Goal: Task Accomplishment & Management: Complete application form

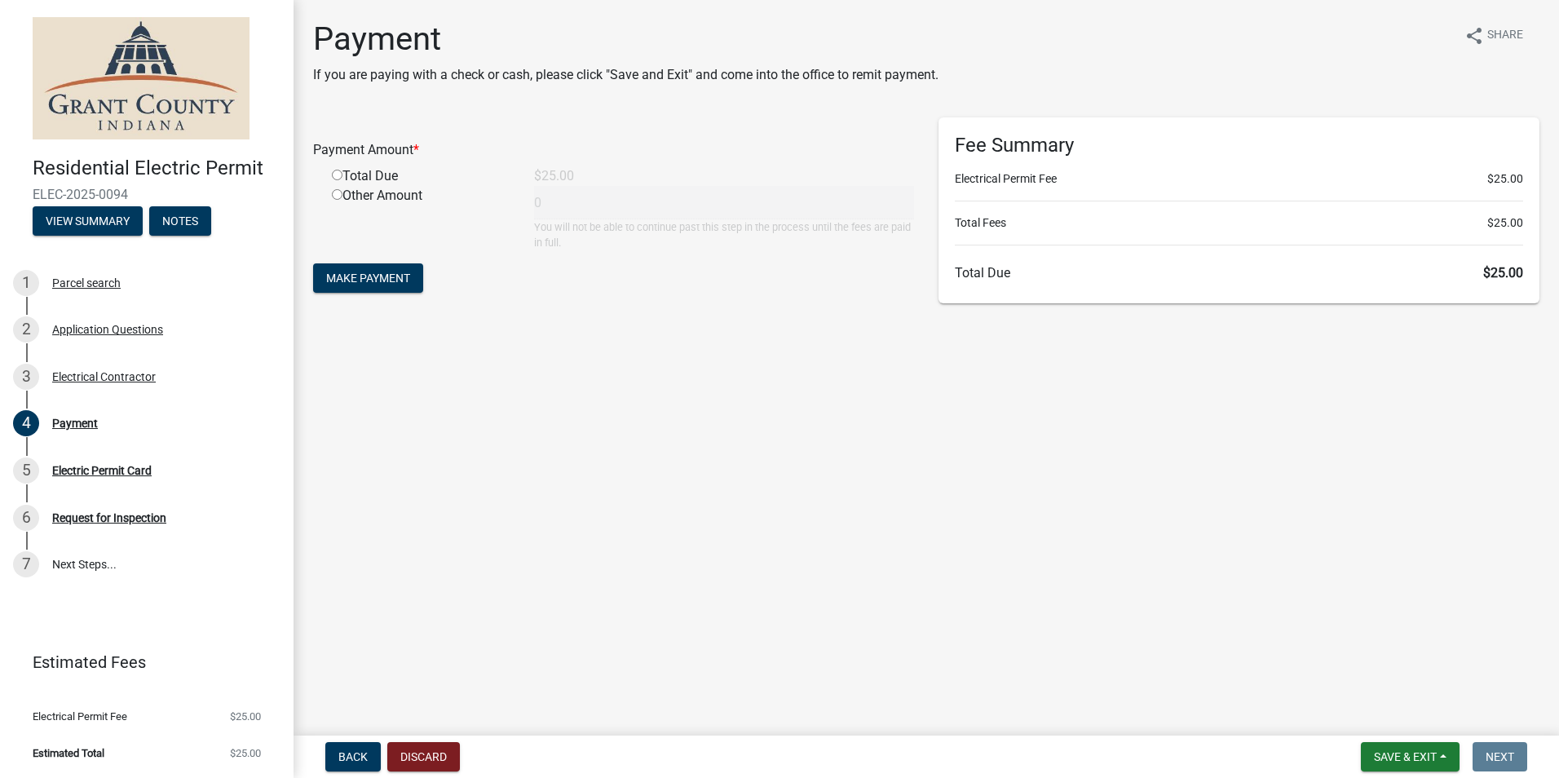
click at [339, 175] on input "radio" at bounding box center [337, 175] width 11 height 11
radio input "true"
type input "25"
click at [383, 280] on span "Make Payment" at bounding box center [368, 278] width 84 height 13
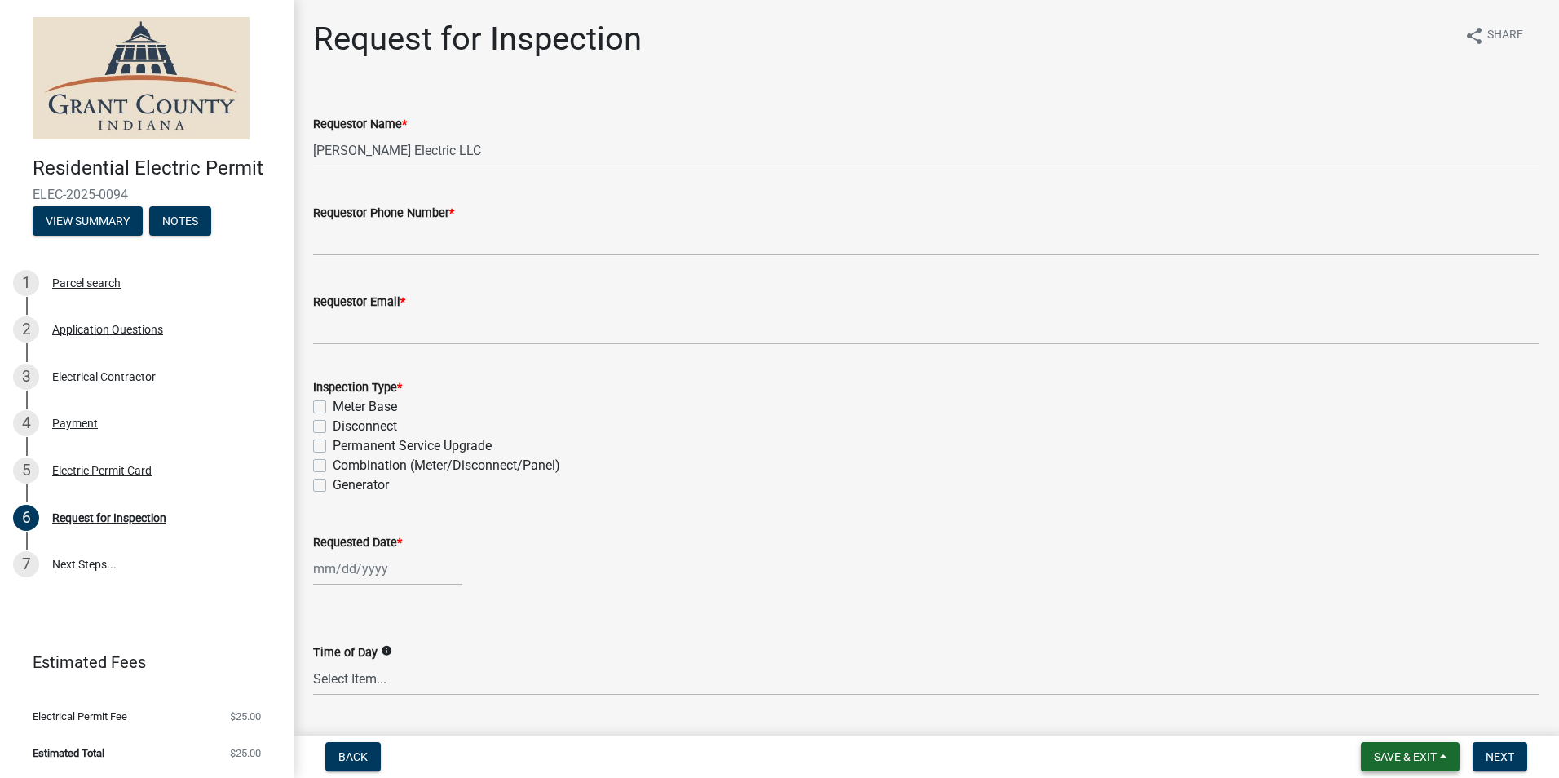
click at [1378, 756] on span "Save & Exit" at bounding box center [1405, 756] width 63 height 13
click at [1376, 712] on button "Save & Exit" at bounding box center [1394, 714] width 130 height 39
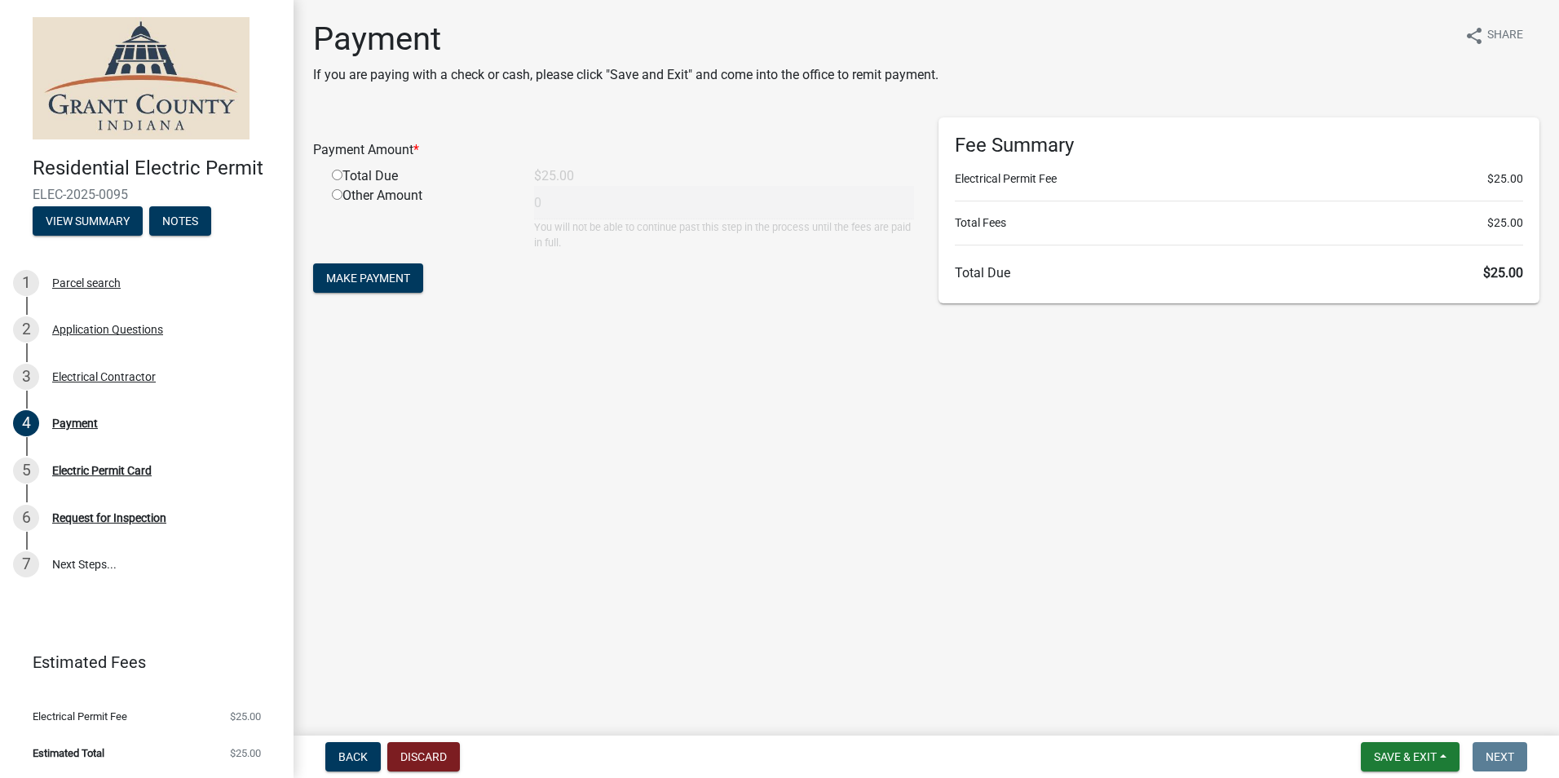
click at [341, 175] on input "radio" at bounding box center [337, 175] width 11 height 11
radio input "true"
type input "25"
click at [396, 278] on span "Make Payment" at bounding box center [368, 278] width 84 height 13
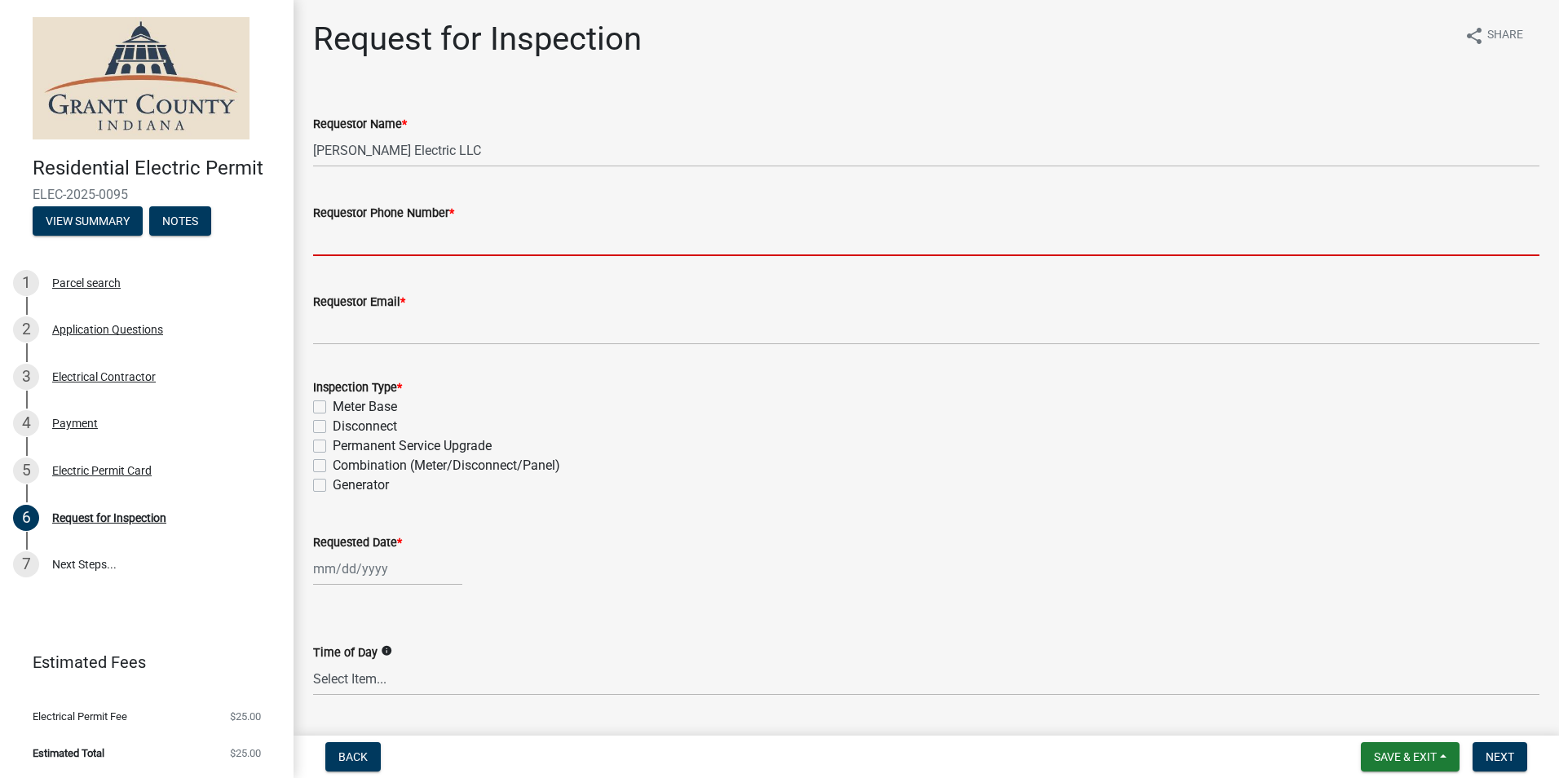
click at [383, 248] on input "Requestor Phone Number *" at bounding box center [926, 239] width 1227 height 33
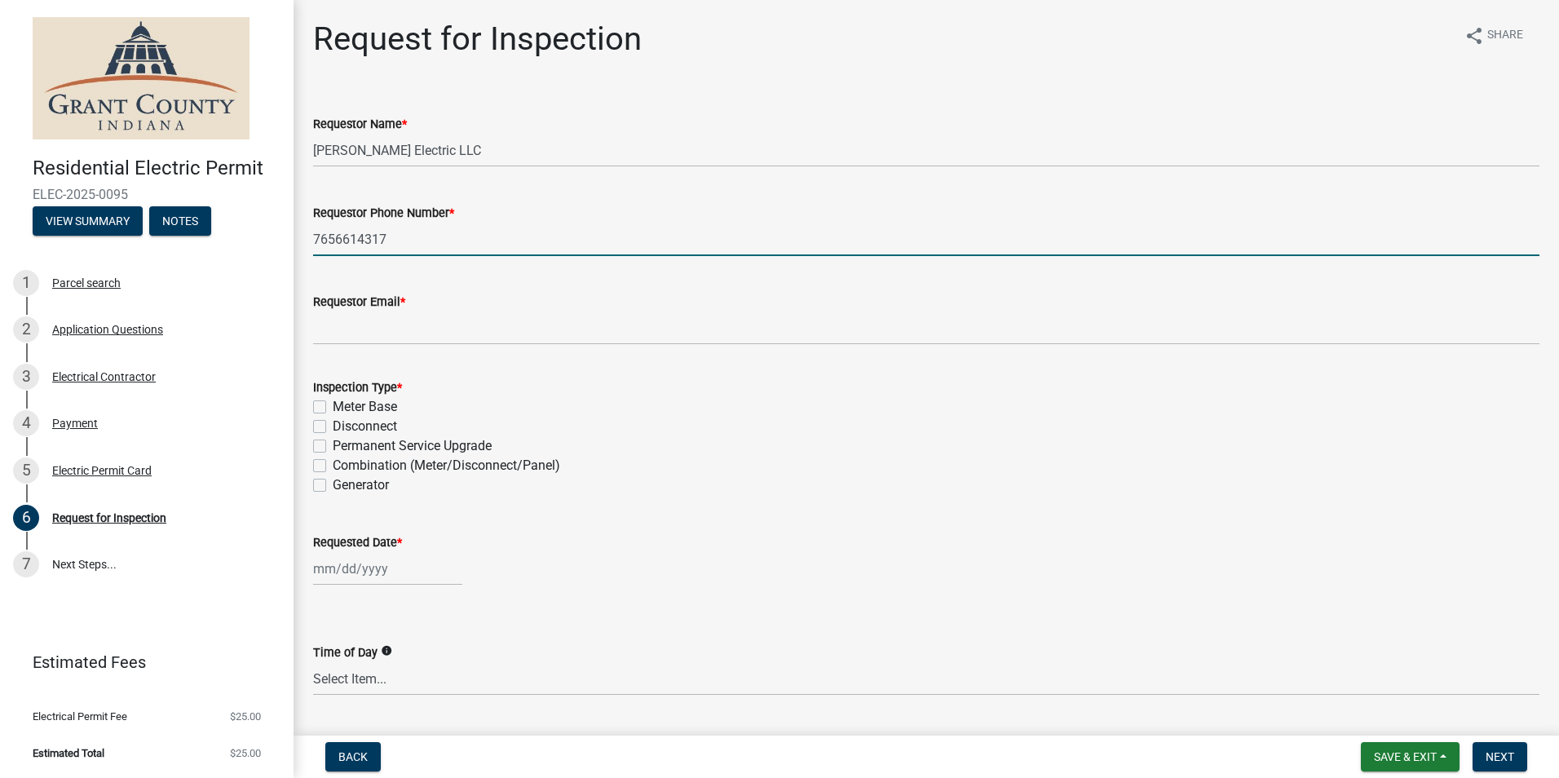
type input "7656614317"
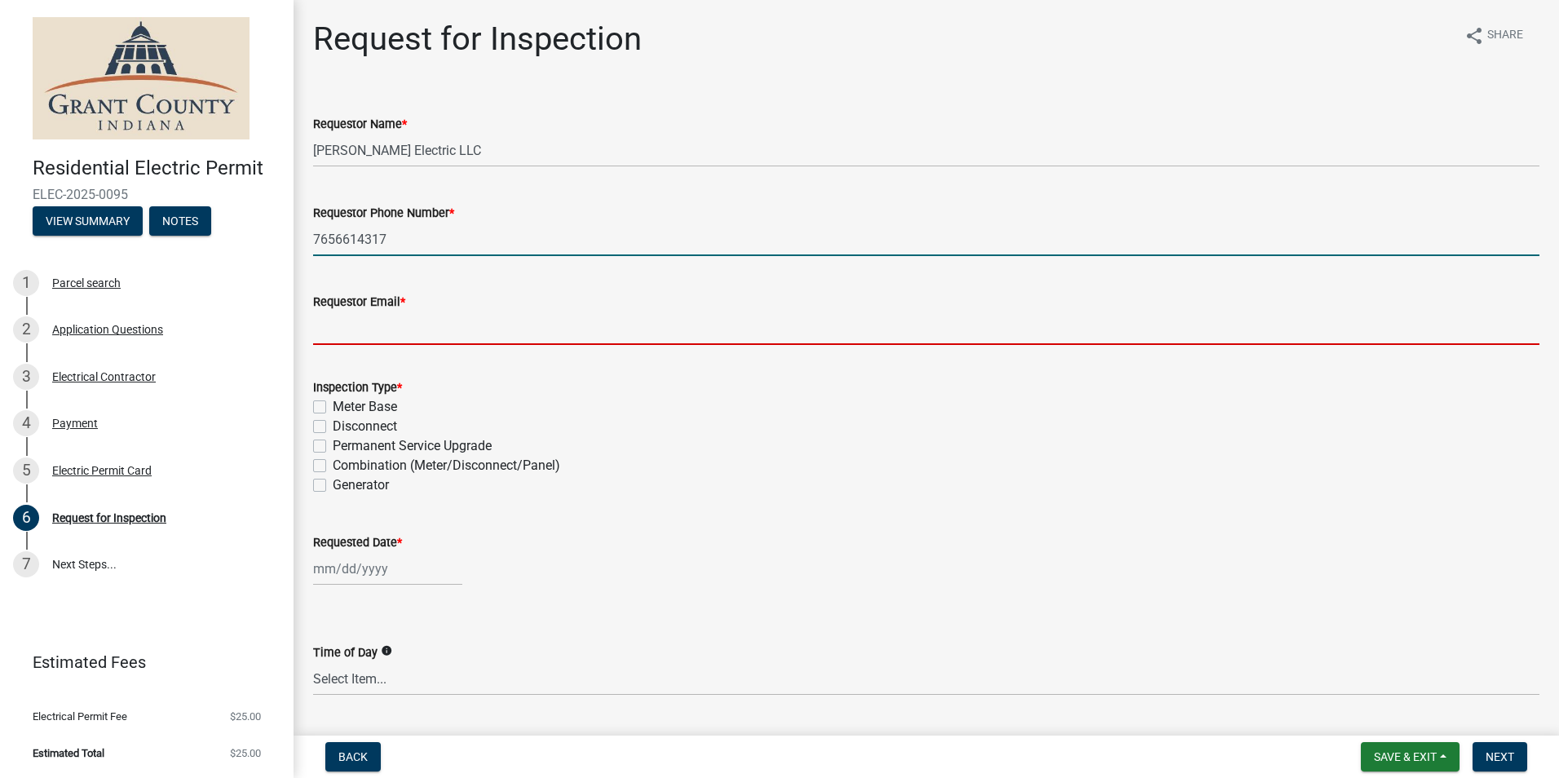
click at [660, 320] on input "Requestor Email *" at bounding box center [926, 328] width 1227 height 33
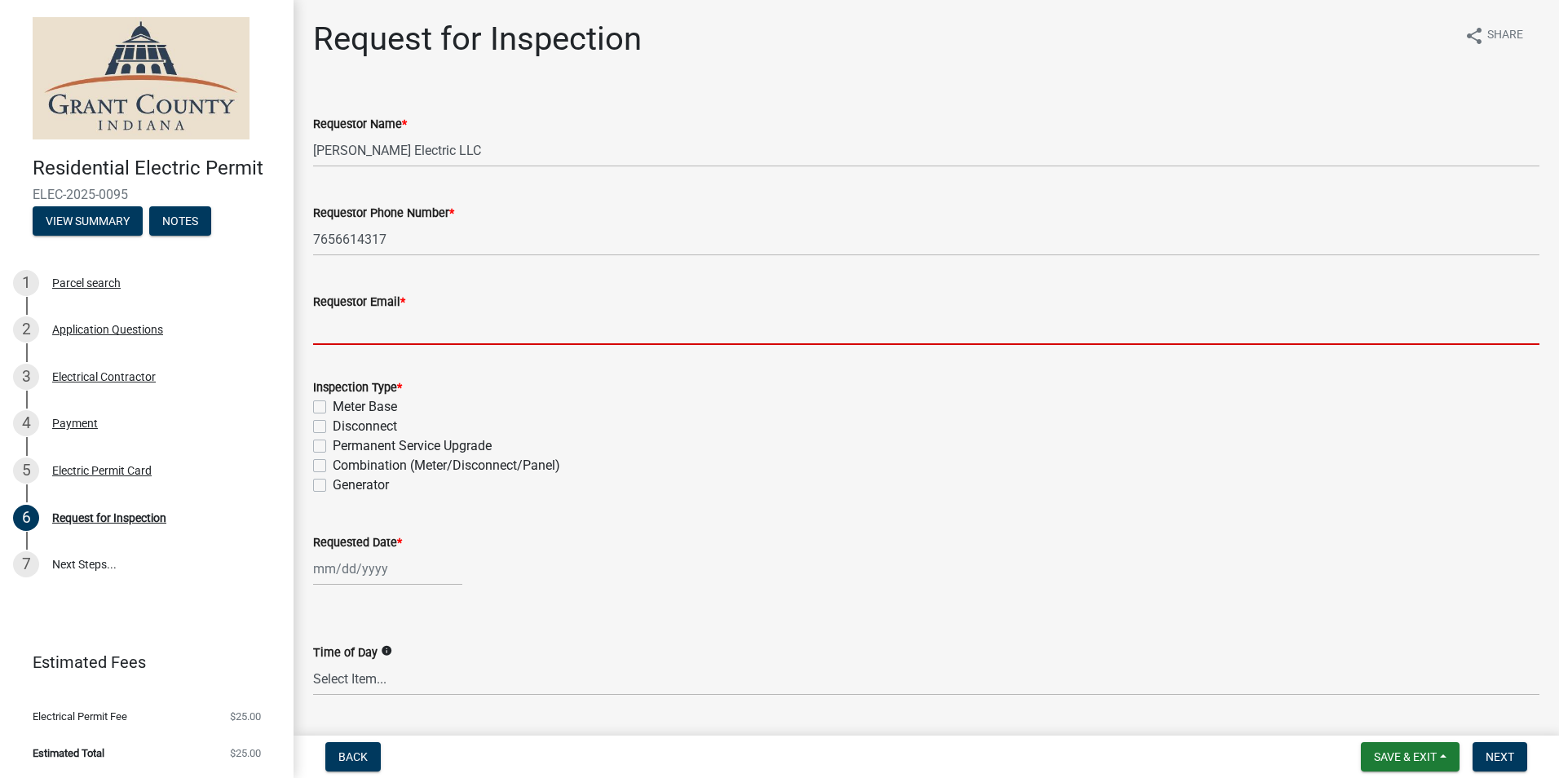
type input "burmancarl@yahoo.com"
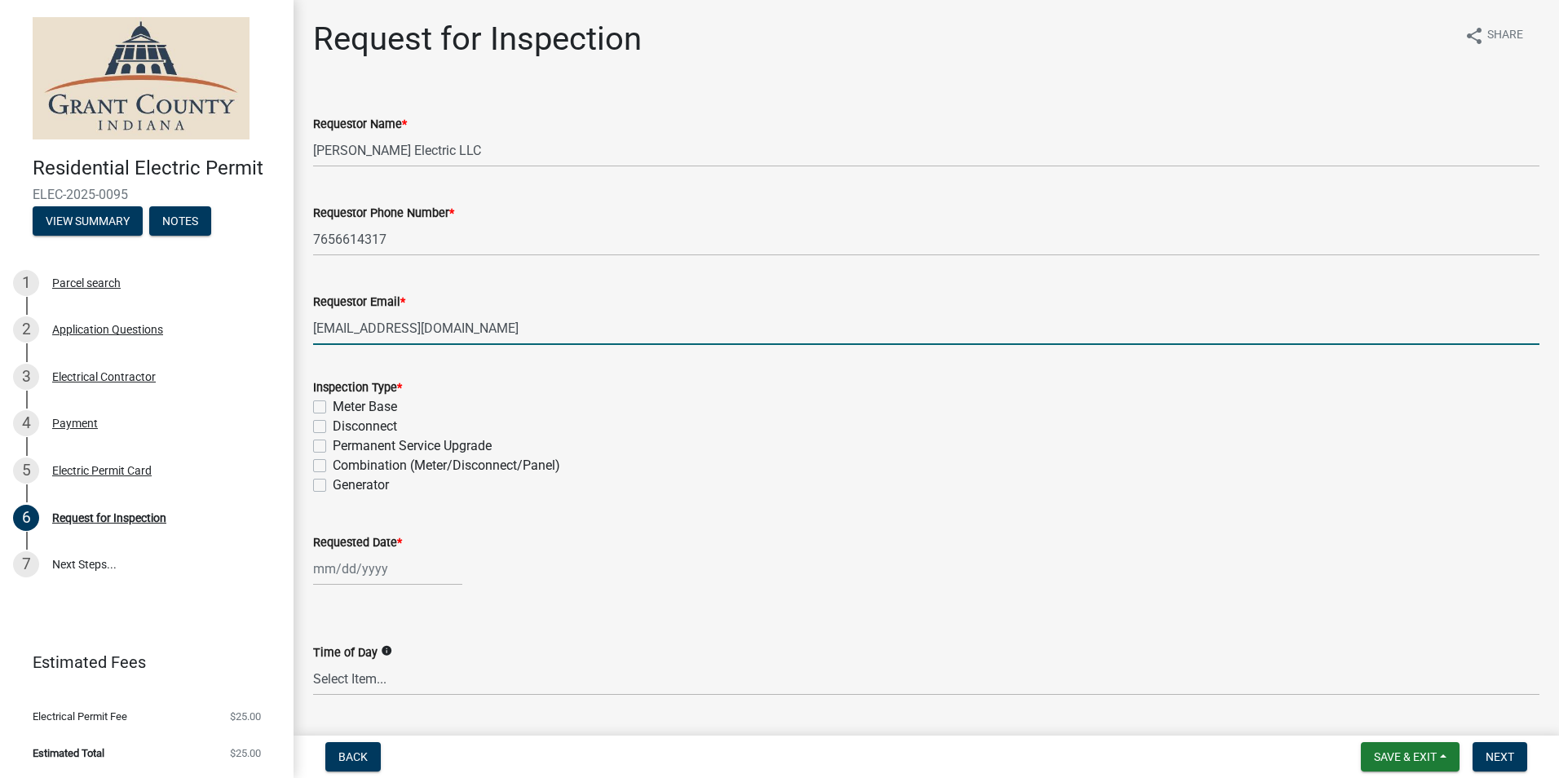
select select "8"
select select "2025"
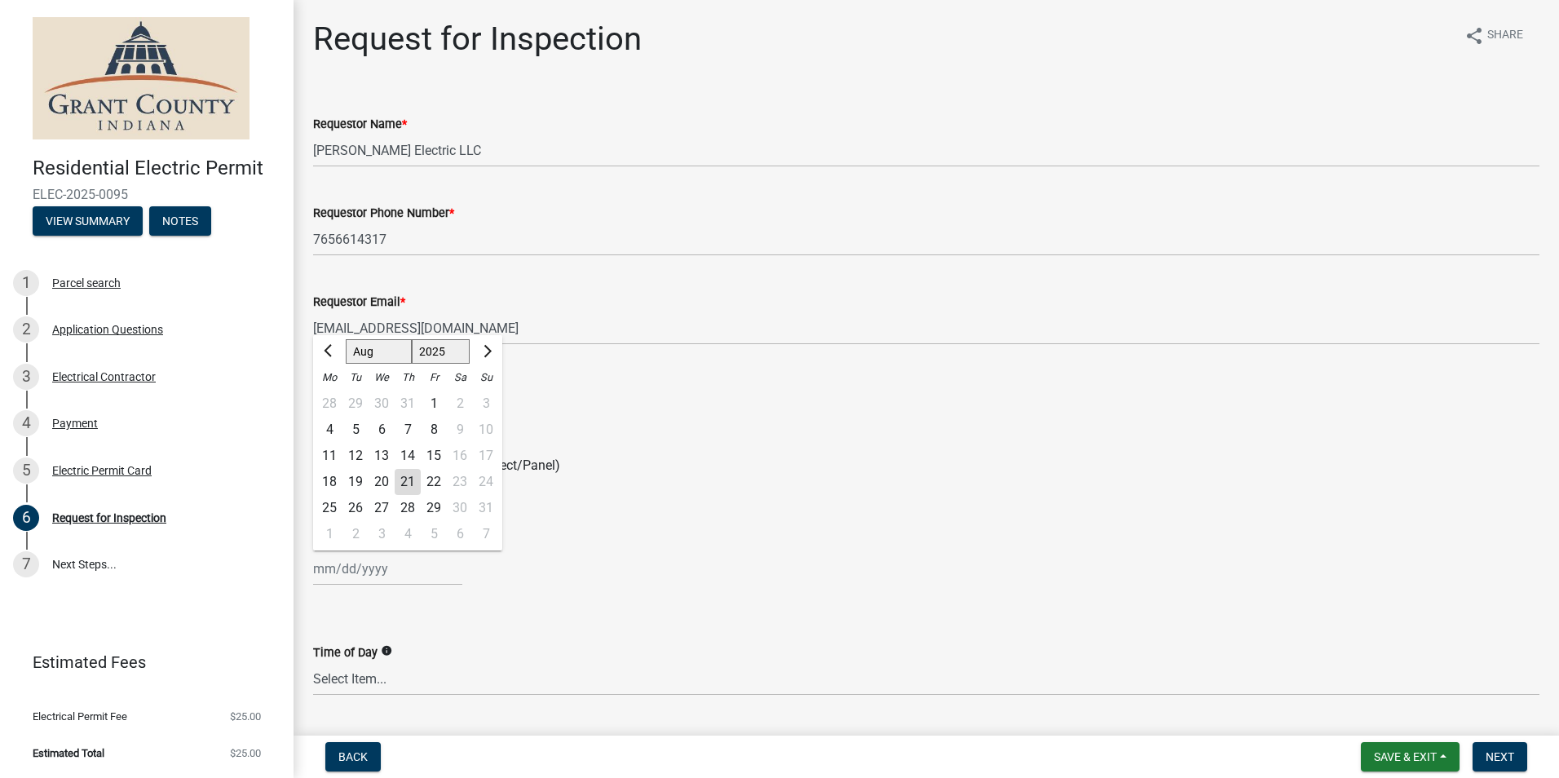
click at [651, 449] on div "Permanent Service Upgrade" at bounding box center [926, 446] width 1227 height 20
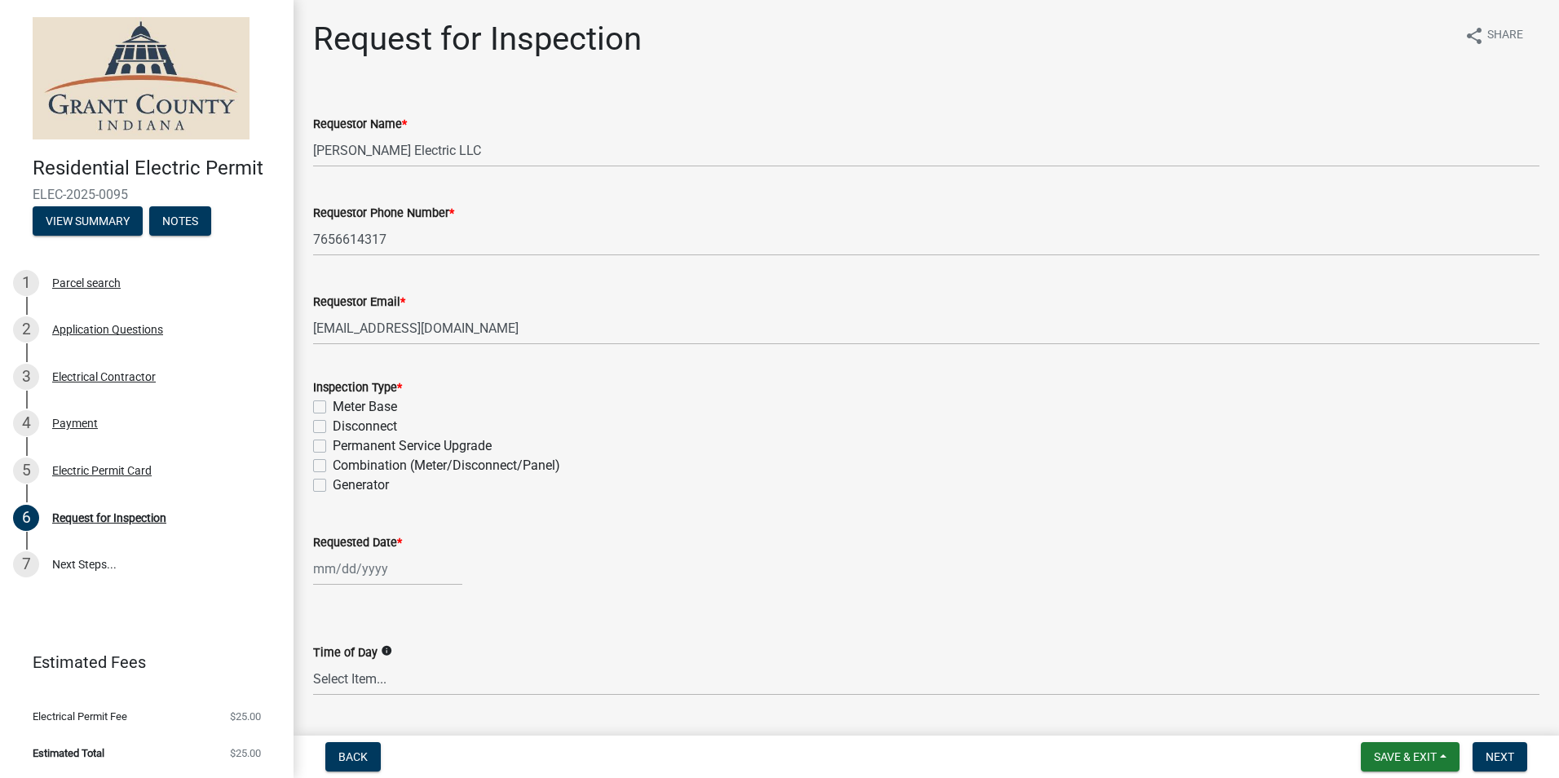
click at [333, 444] on label "Permanent Service Upgrade" at bounding box center [412, 446] width 159 height 20
click at [333, 444] on input "Permanent Service Upgrade" at bounding box center [338, 441] width 11 height 11
checkbox input "true"
checkbox input "false"
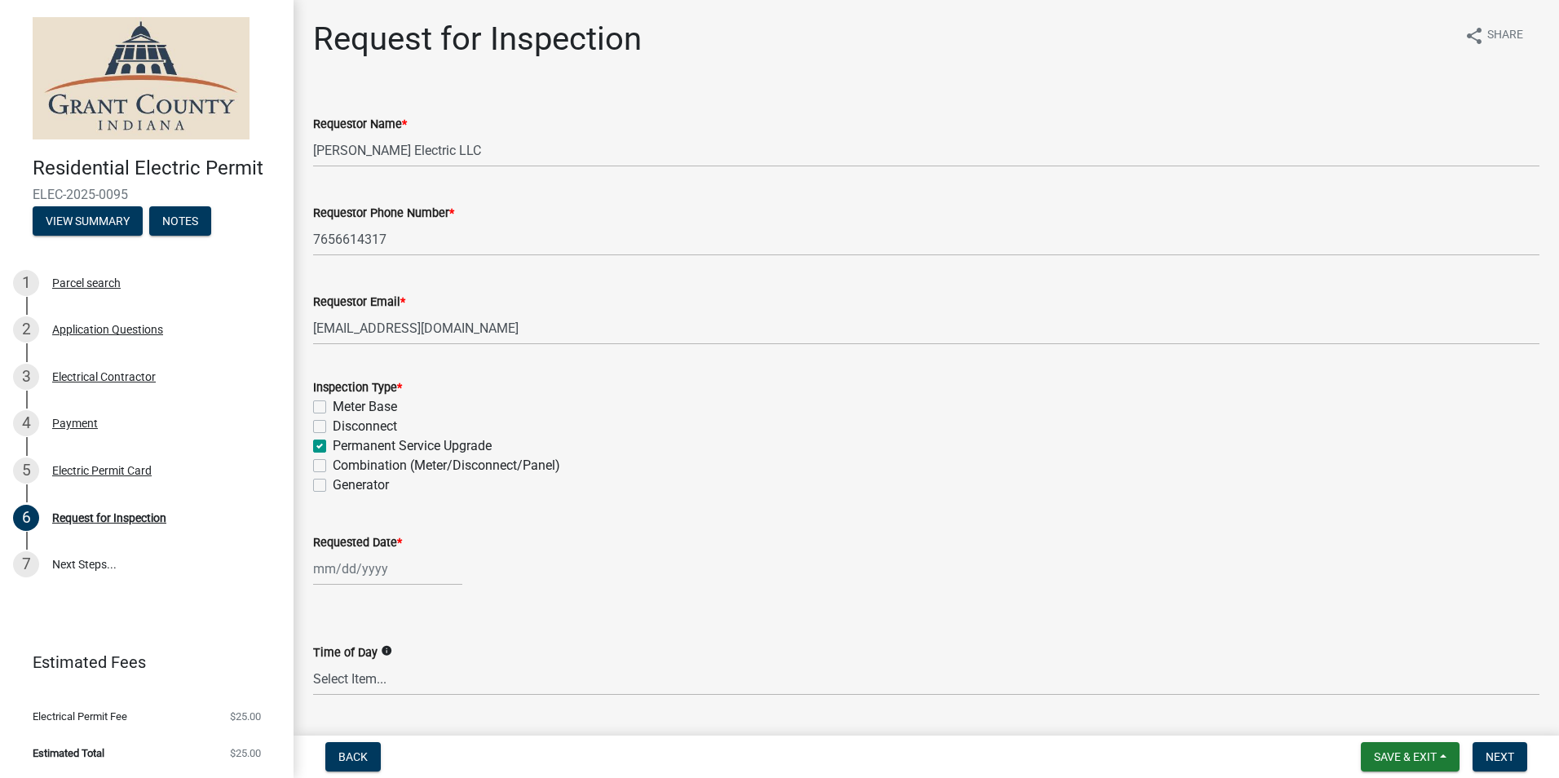
checkbox input "true"
checkbox input "false"
select select "8"
select select "2025"
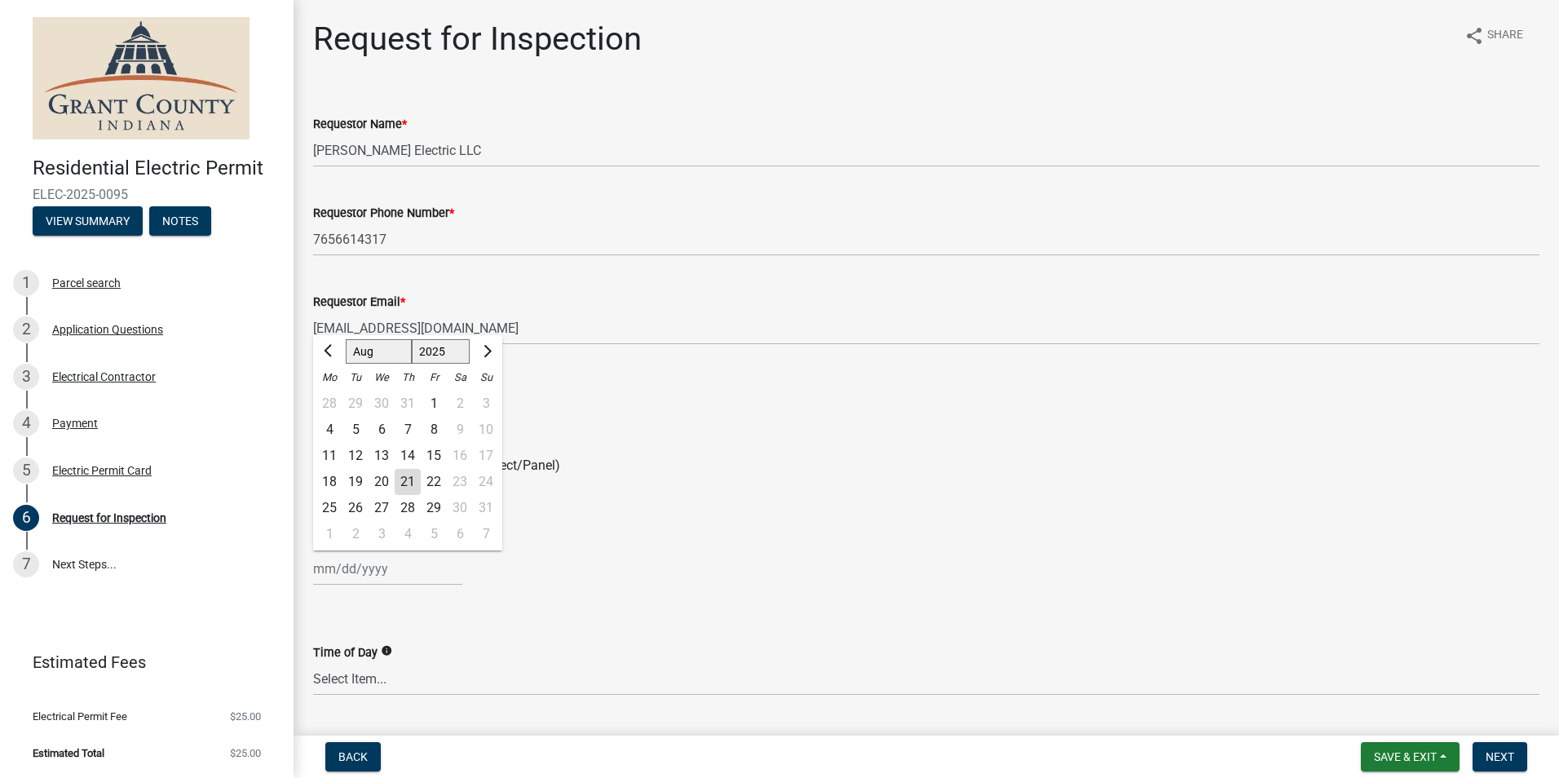
click at [382, 577] on div "Jan Feb Mar Apr May Jun Jul Aug Sep Oct Nov Dec 1525 1526 1527 1528 1529 1530 1…" at bounding box center [387, 568] width 149 height 33
click at [684, 423] on div "Disconnect" at bounding box center [926, 427] width 1227 height 20
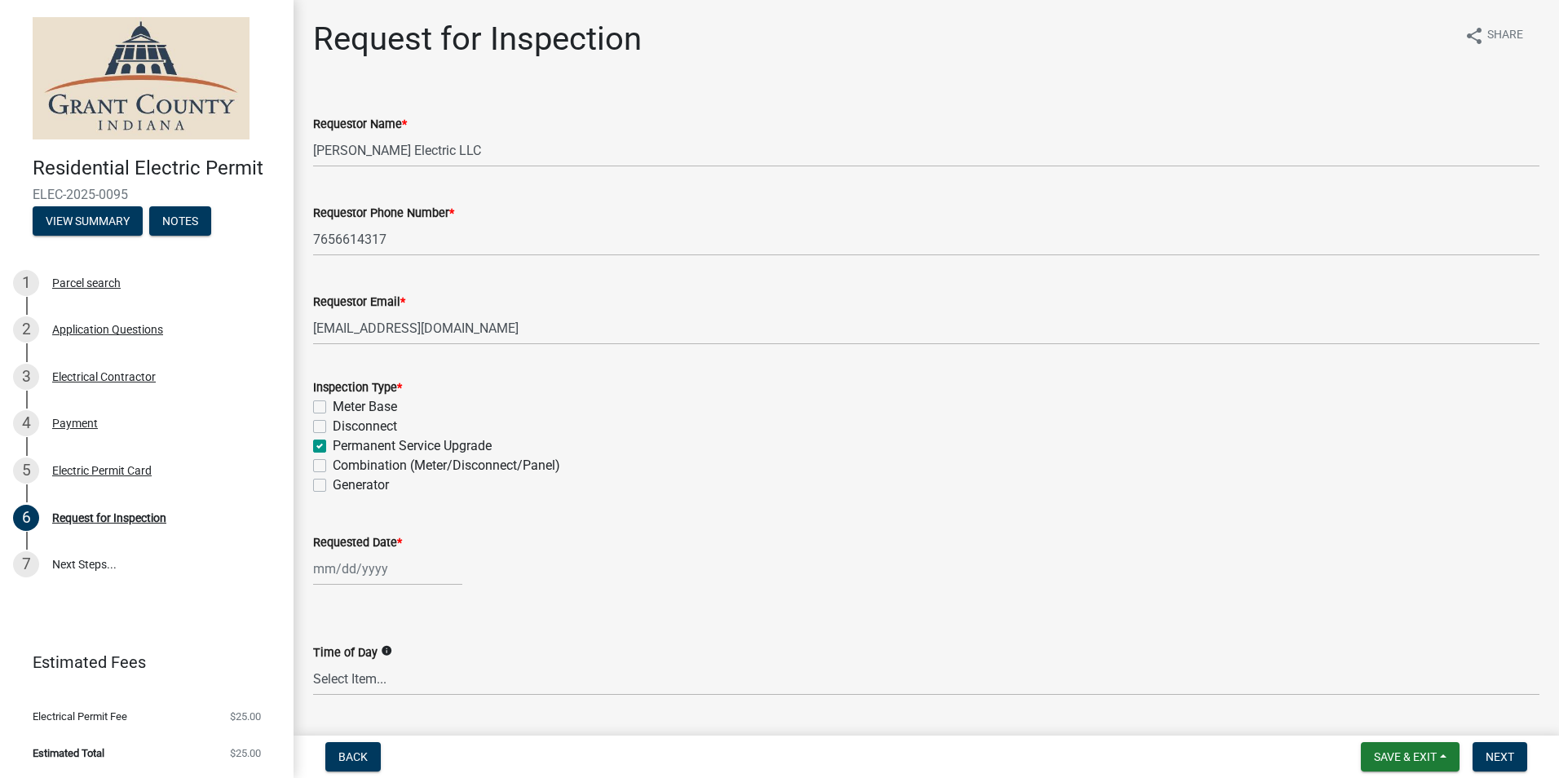
click at [344, 569] on div at bounding box center [387, 568] width 149 height 33
select select "8"
select select "2025"
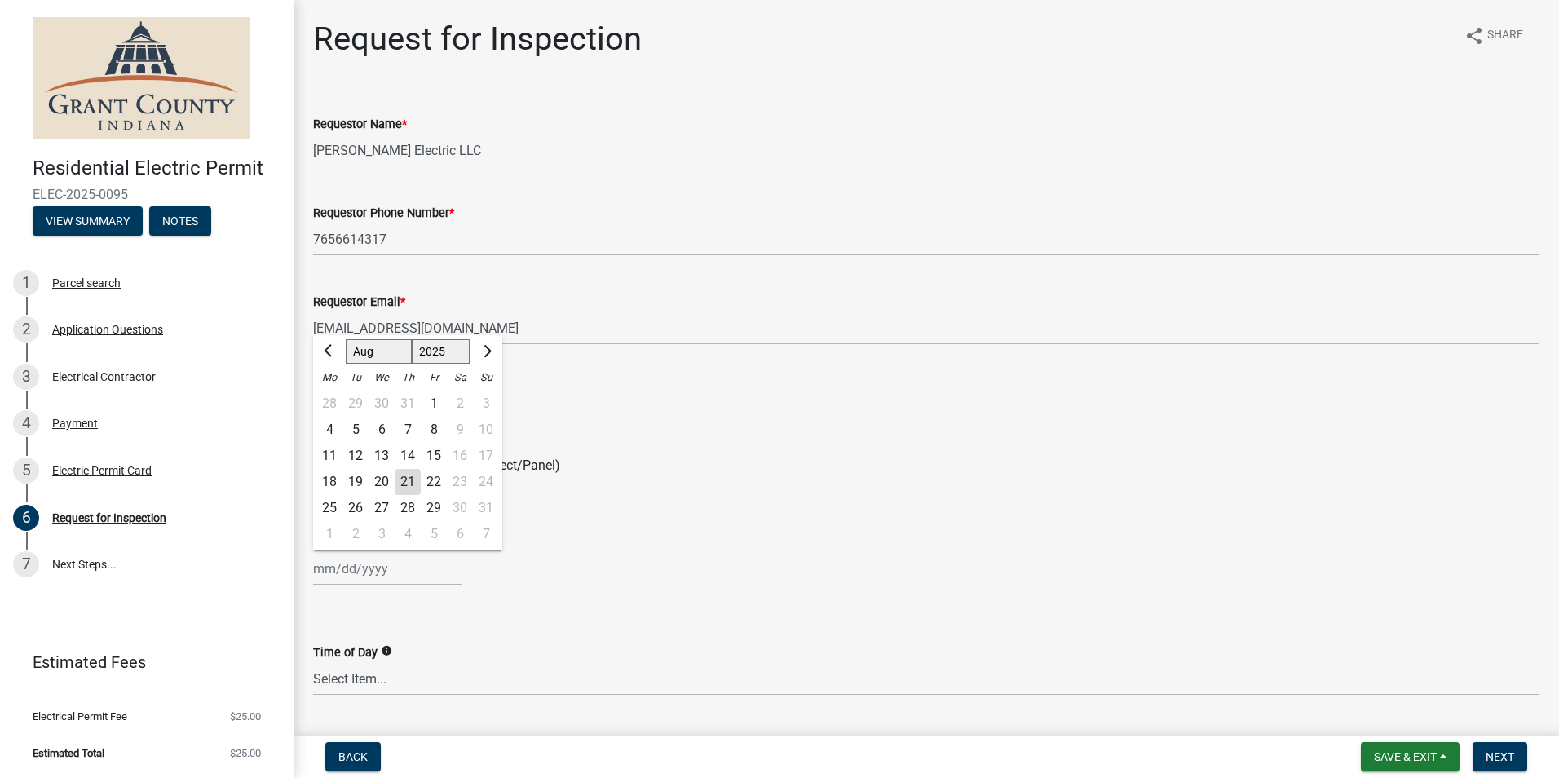
click at [439, 479] on div "22" at bounding box center [434, 482] width 26 height 26
type input "08/22/2025"
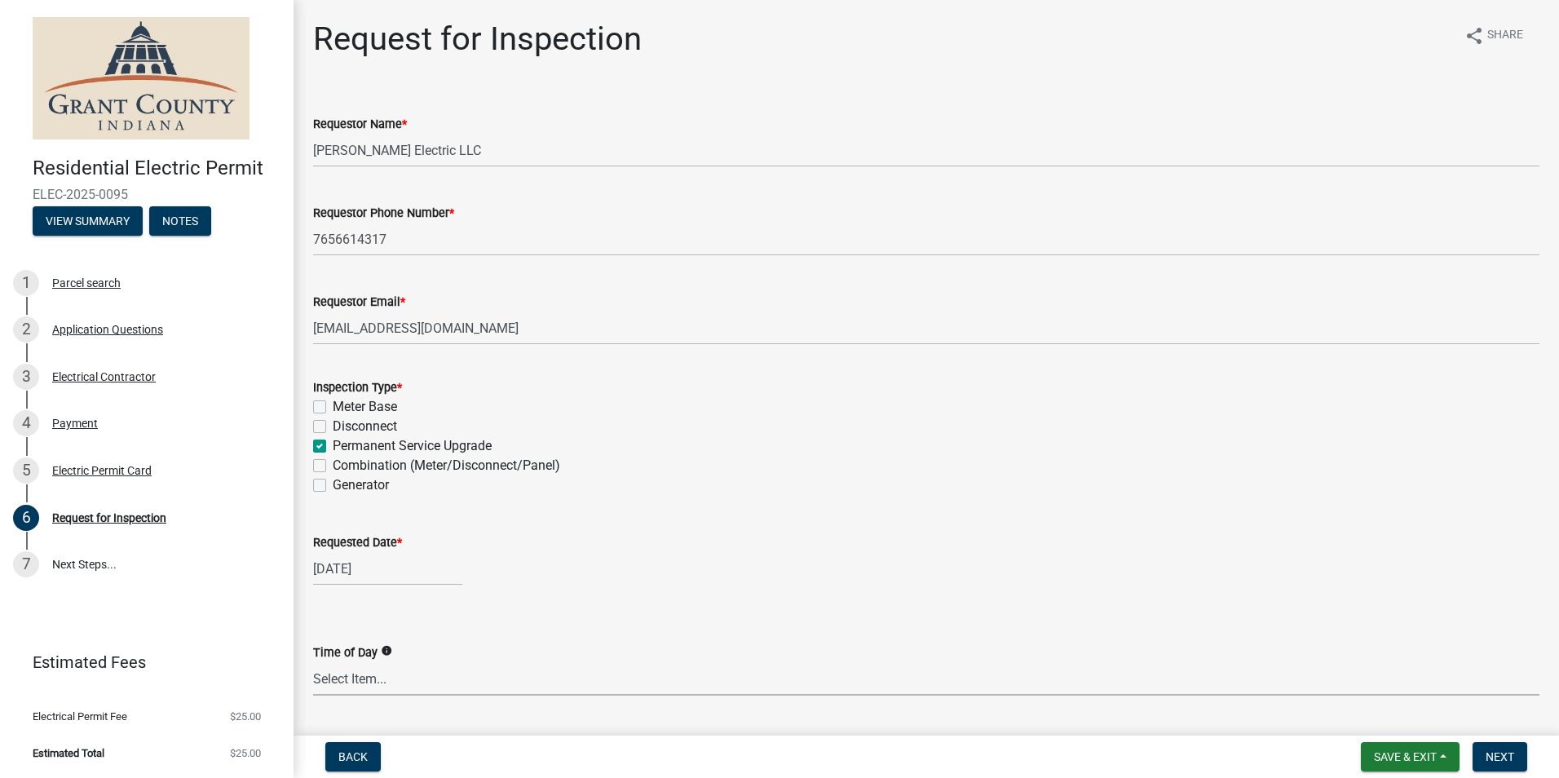
click at [418, 683] on select "Select Item... AM PM Anytime" at bounding box center [926, 678] width 1227 height 33
click at [313, 662] on select "Select Item... AM PM Anytime" at bounding box center [926, 678] width 1227 height 33
select select "49101b90-ec6f-4600-869b-82a4ca12f2b9"
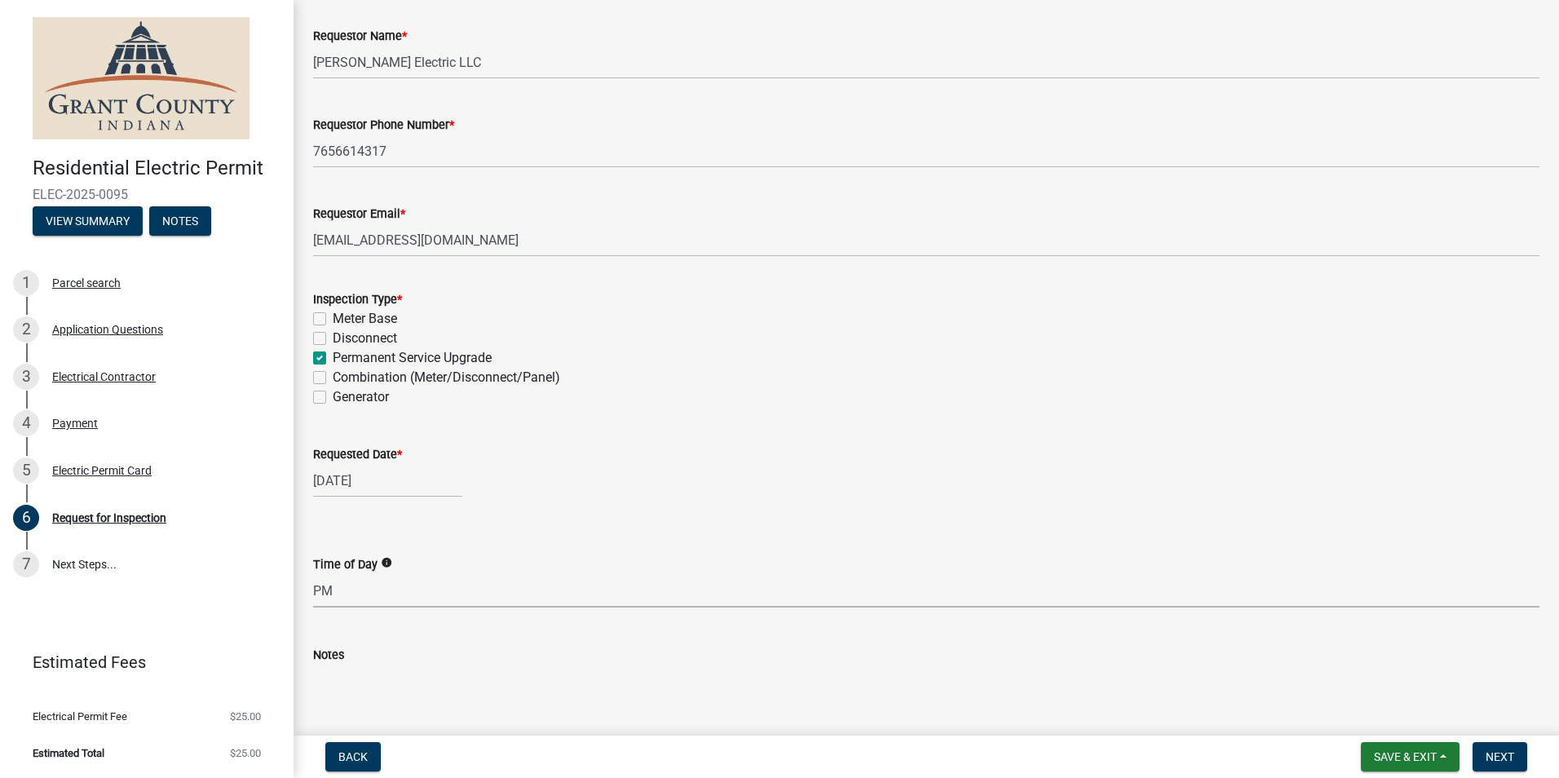
scroll to position [163, 0]
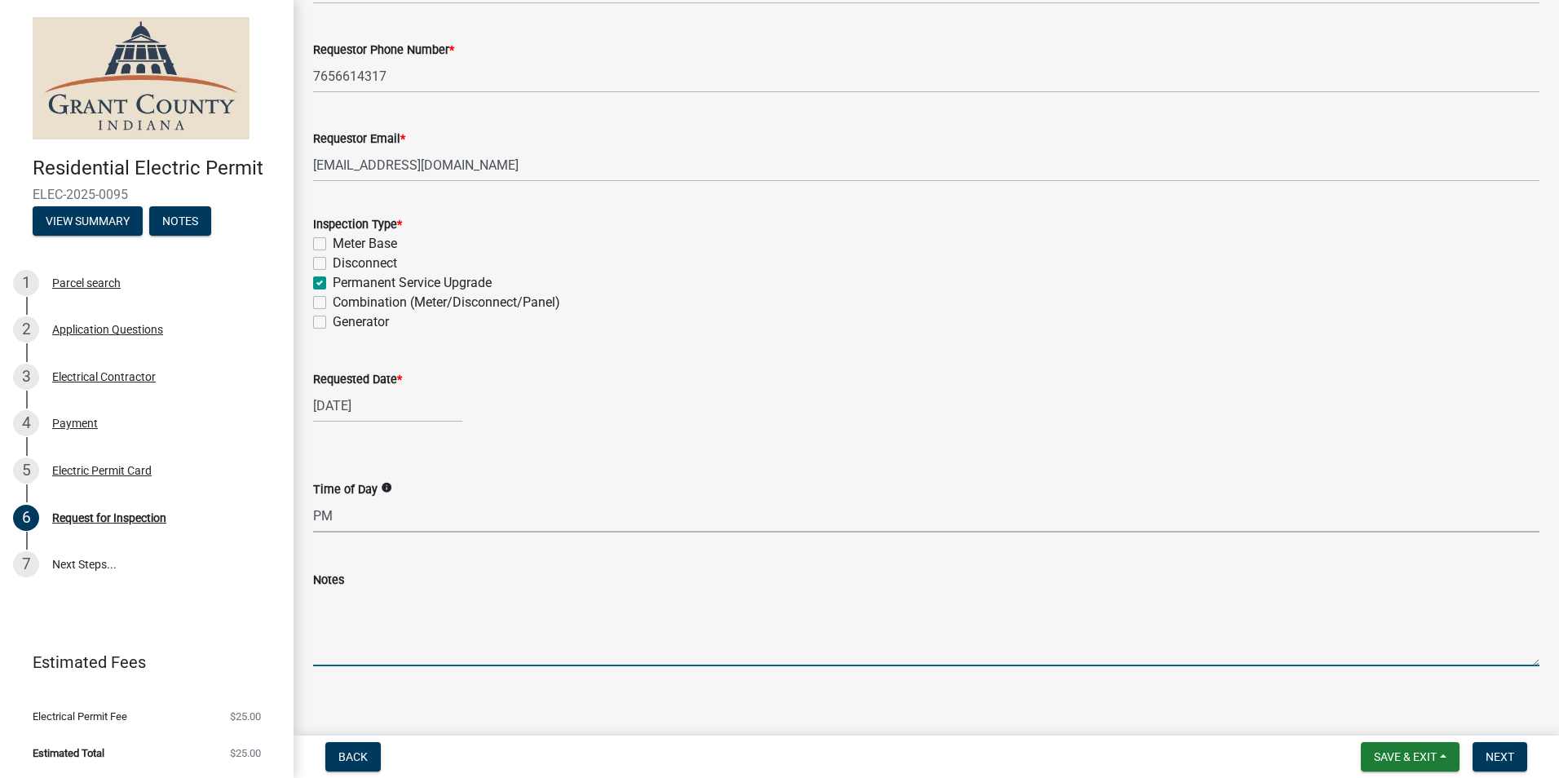
click at [401, 658] on textarea "Notes" at bounding box center [926, 628] width 1227 height 77
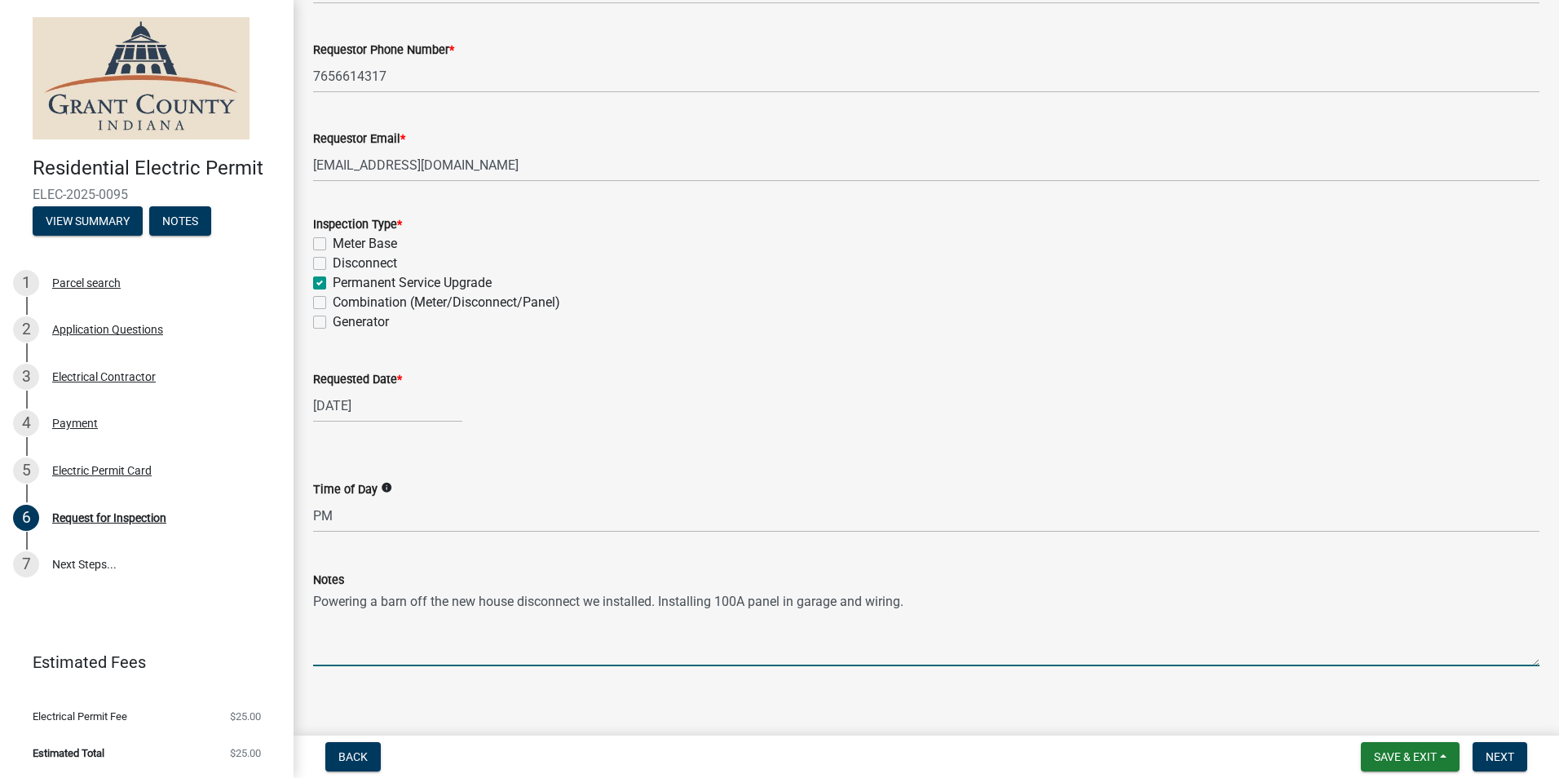
click at [406, 599] on textarea "Powering a barn off the new house disconnect we installed. Installing 100A pane…" at bounding box center [926, 628] width 1227 height 77
click at [933, 603] on textarea "Powering a garage off the new house disconnect we installed. Installing 100A pa…" at bounding box center [926, 628] width 1227 height 77
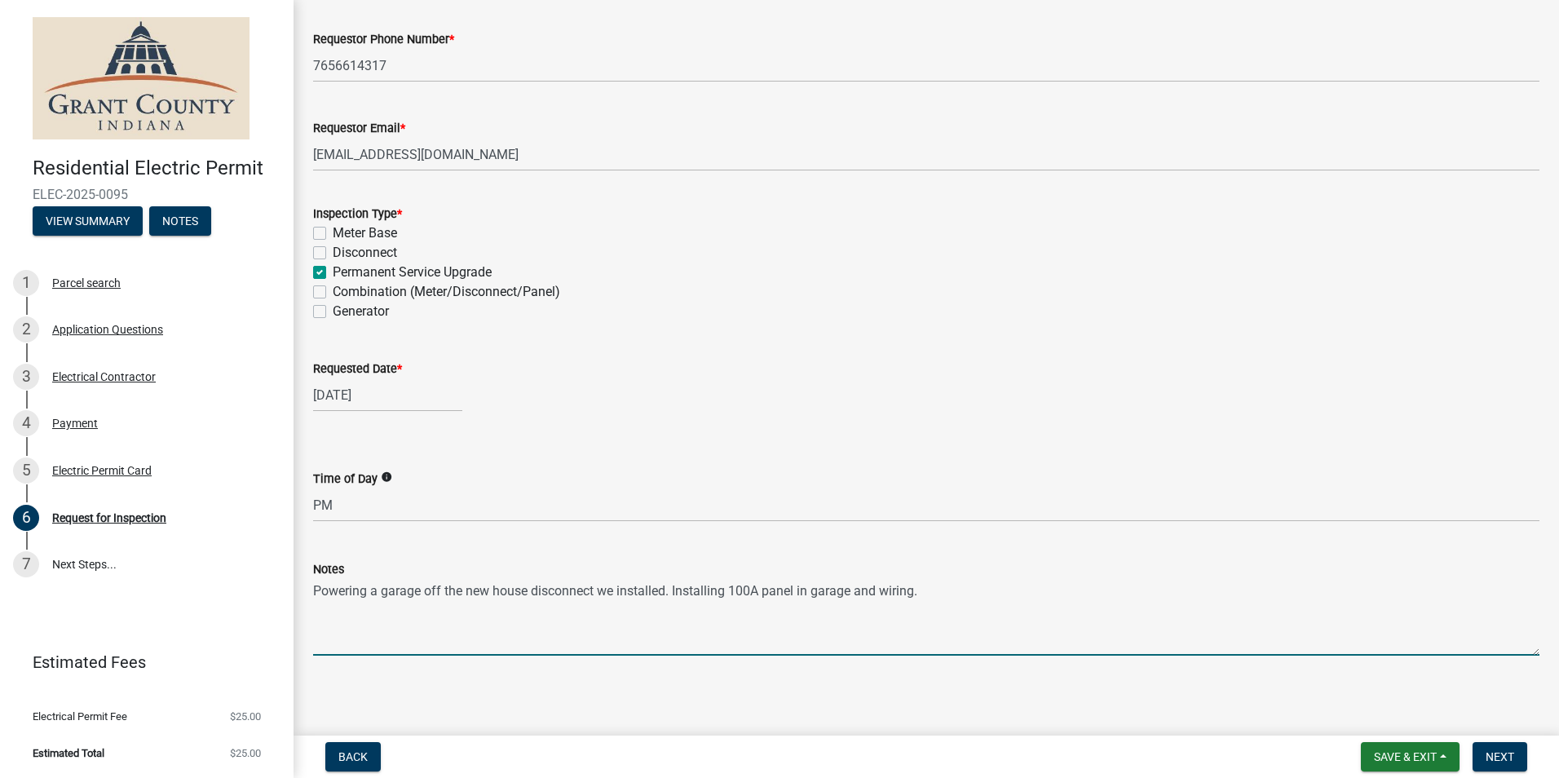
scroll to position [177, 0]
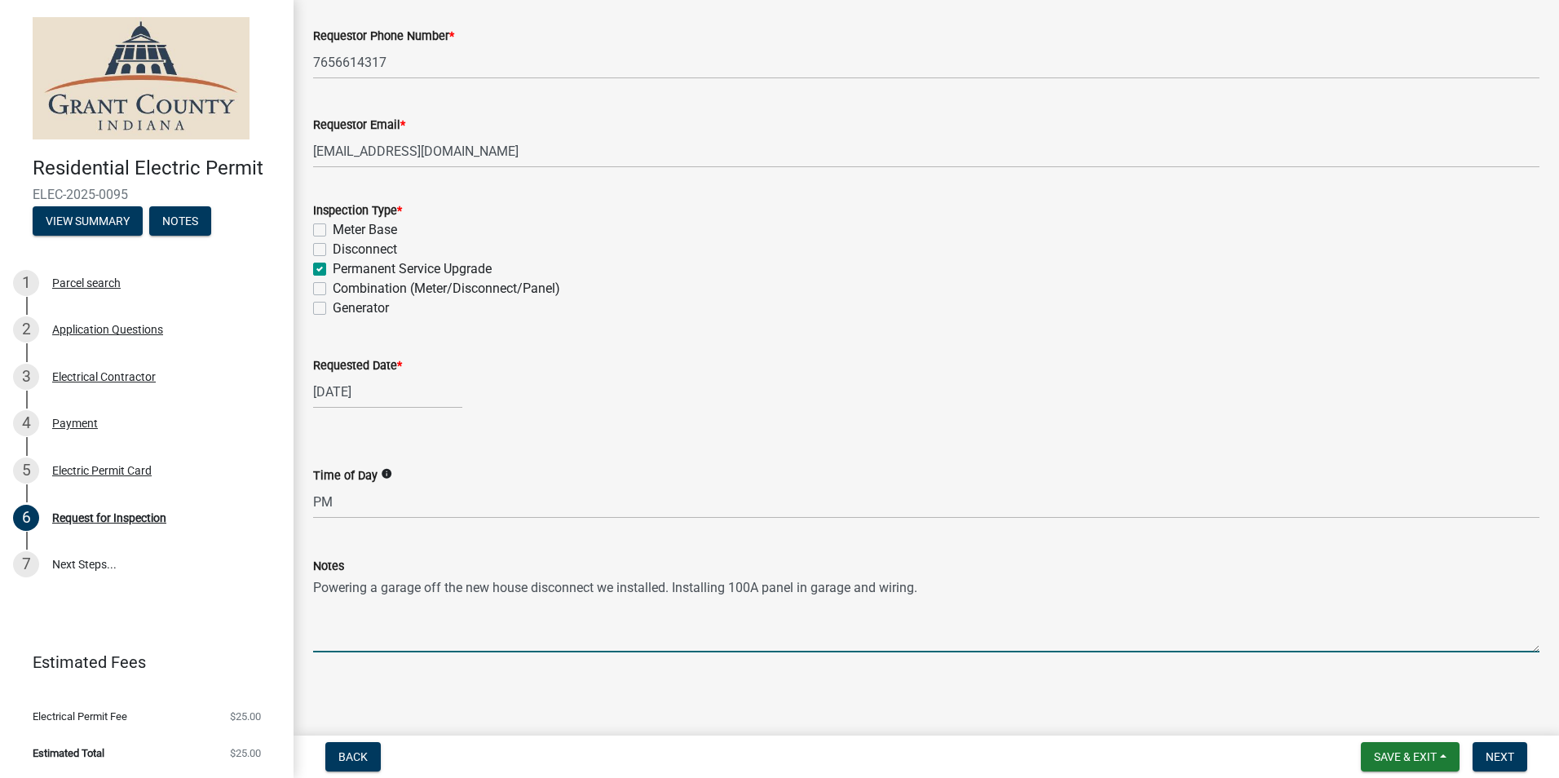
drag, startPoint x: 529, startPoint y: 589, endPoint x: 493, endPoint y: 588, distance: 35.9
click at [493, 588] on textarea "Powering a garage off the new house disconnect we installed. Installing 100A pa…" at bounding box center [926, 614] width 1227 height 77
click at [629, 585] on textarea "Powering a garage off the new disconnect we installed. Installing 100A panel in…" at bounding box center [926, 614] width 1227 height 77
type textarea "Powering a garage off the new disconnect we installed on house. Installing 100A…"
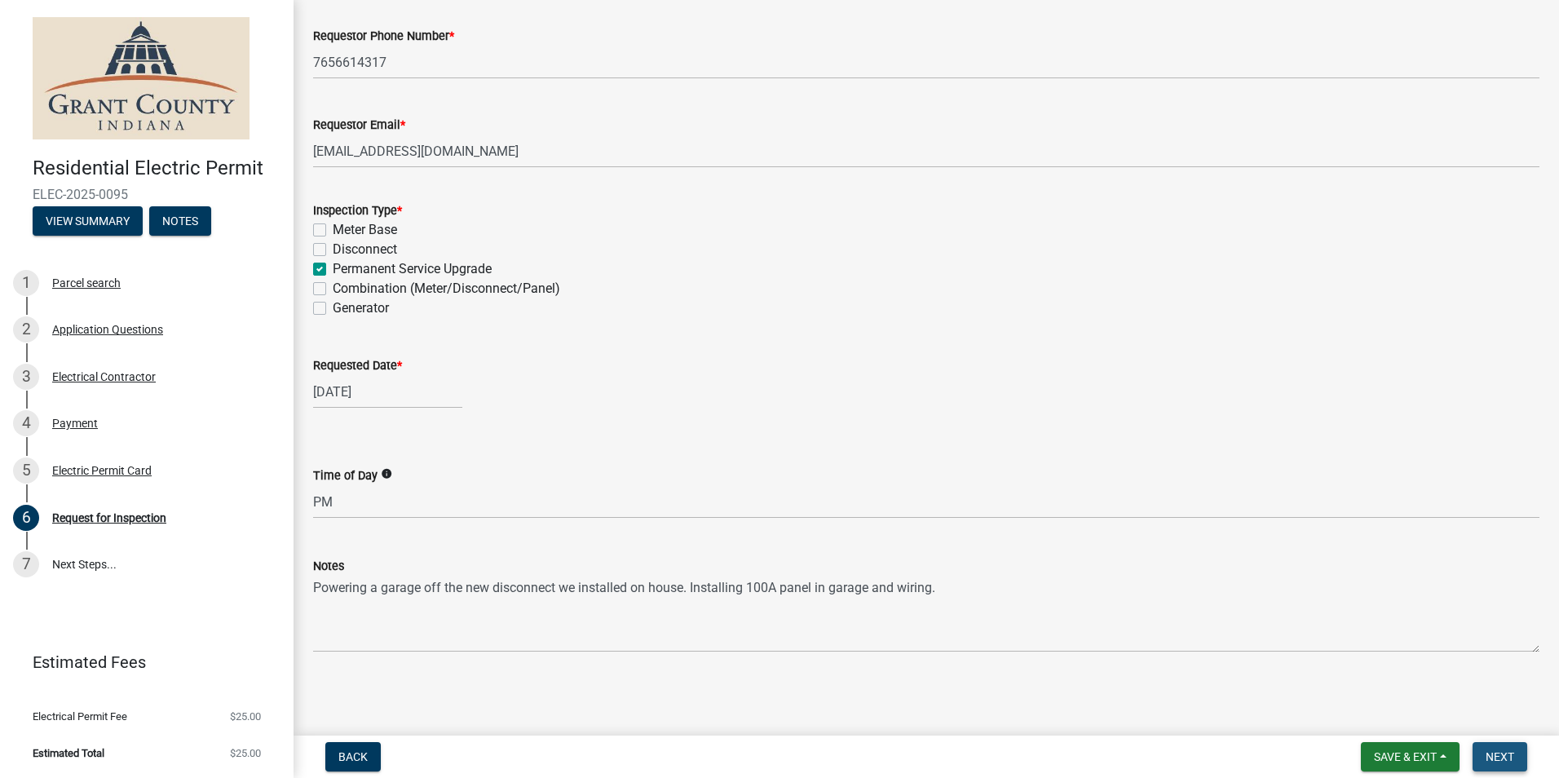
click at [1501, 756] on span "Next" at bounding box center [1500, 756] width 29 height 13
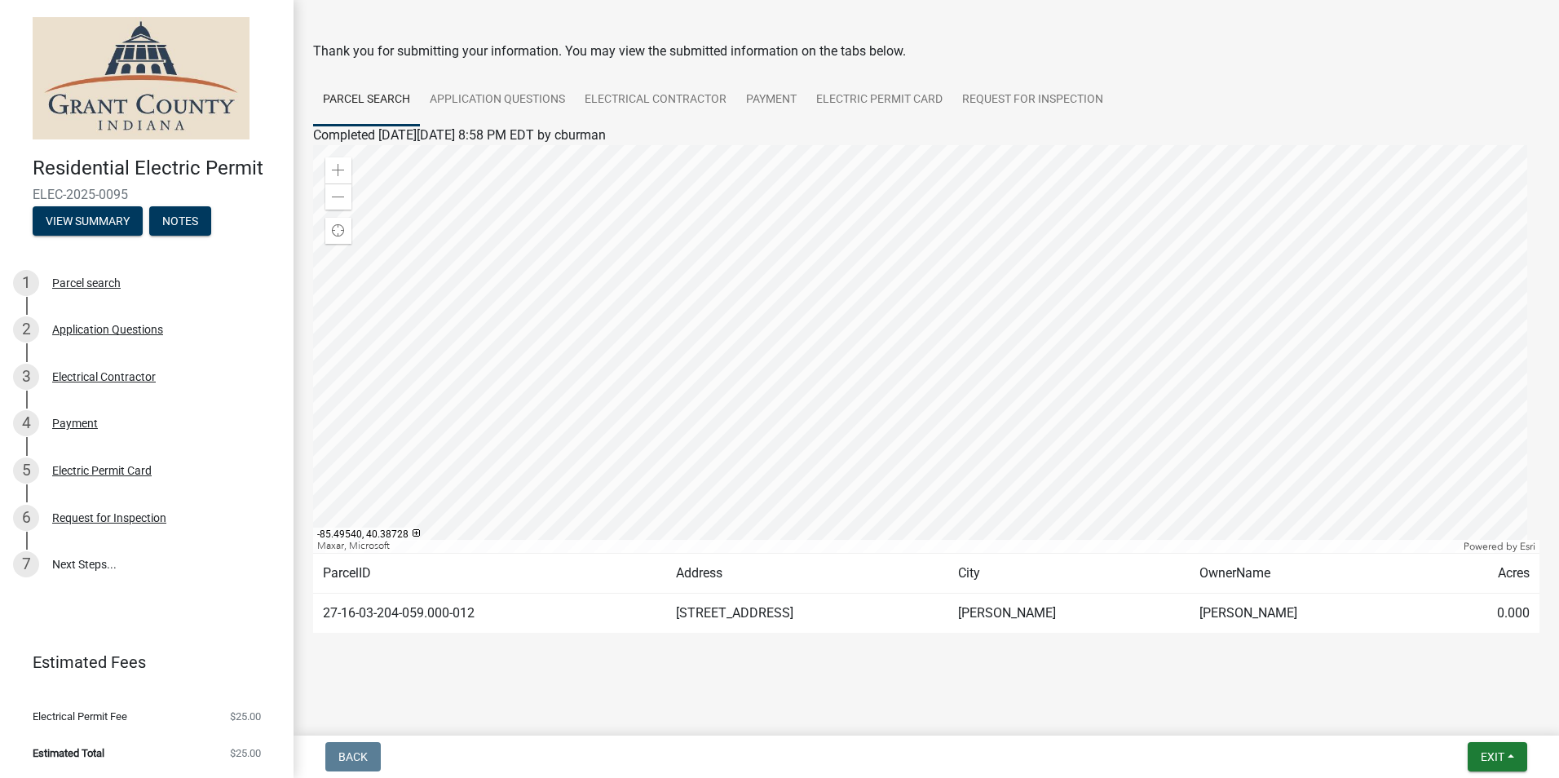
scroll to position [0, 0]
